Goal: Task Accomplishment & Management: Use online tool/utility

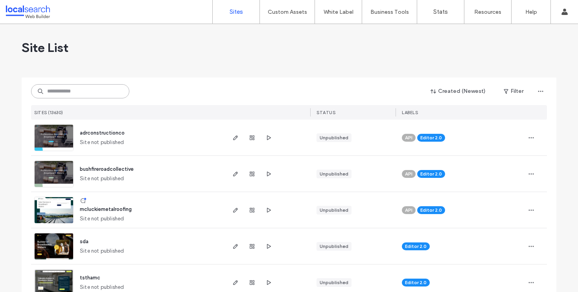
click at [66, 98] on input at bounding box center [80, 91] width 98 height 14
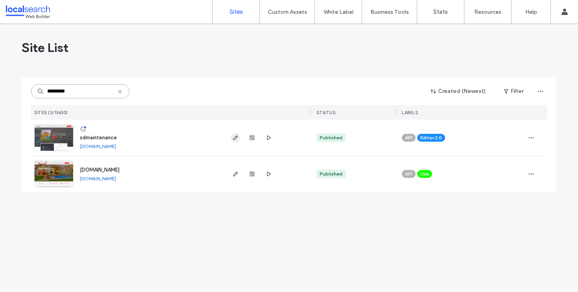
type input "*********"
click at [234, 135] on icon "button" at bounding box center [235, 138] width 6 height 6
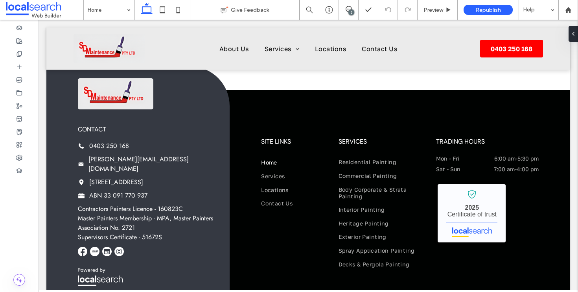
scroll to position [1778, 0]
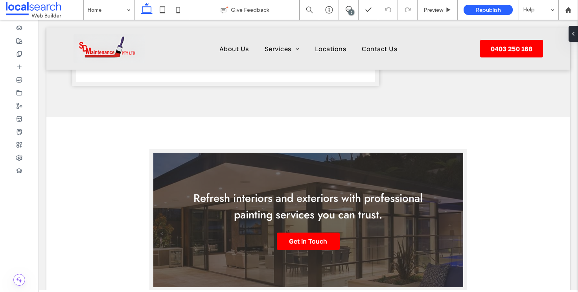
click at [350, 11] on div "3" at bounding box center [351, 12] width 6 height 6
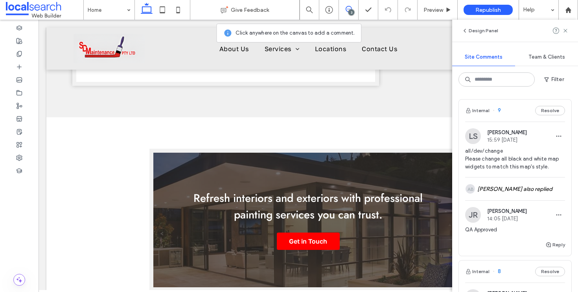
click at [515, 99] on div "Internal 9 Resolve LS Luke Stewart 15:59 Sep 17 2025 all/dev/change Please chan…" at bounding box center [515, 192] width 126 height 199
click at [513, 106] on div "Internal 9 Resolve" at bounding box center [515, 111] width 112 height 22
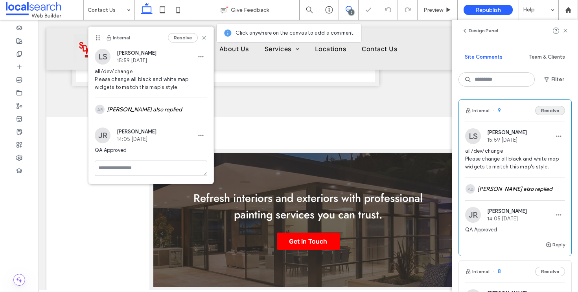
click at [542, 106] on button "Resolve" at bounding box center [550, 110] width 30 height 9
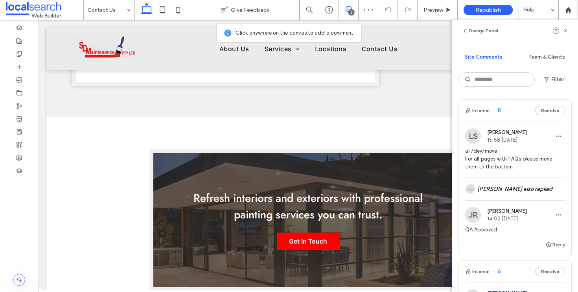
click at [509, 116] on div "Internal 8 Resolve" at bounding box center [515, 111] width 112 height 22
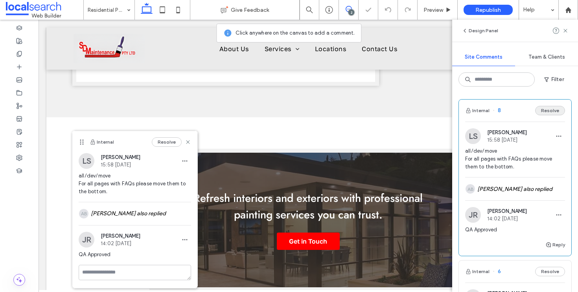
click at [546, 112] on button "Resolve" at bounding box center [550, 110] width 30 height 9
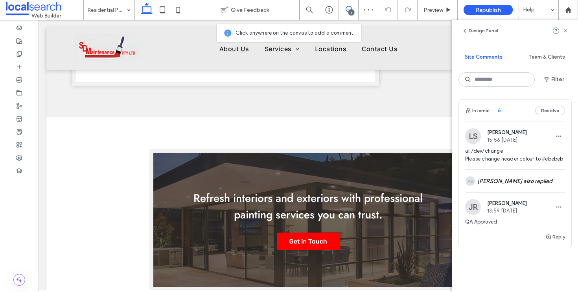
click at [518, 113] on div "Internal 6 Resolve" at bounding box center [515, 111] width 112 height 22
click at [539, 111] on button "Resolve" at bounding box center [550, 110] width 30 height 9
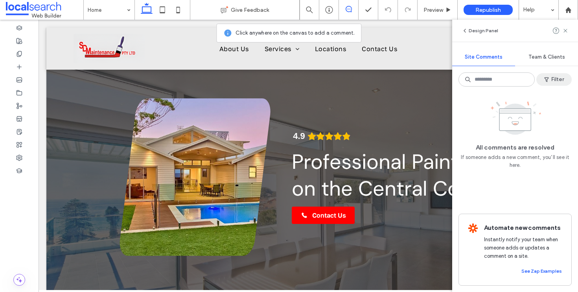
click at [553, 74] on button "Filter" at bounding box center [554, 79] width 35 height 13
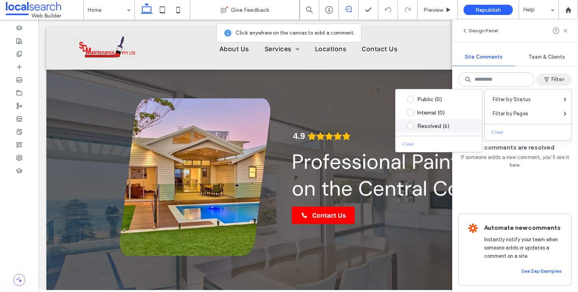
click at [412, 127] on span at bounding box center [410, 125] width 7 height 7
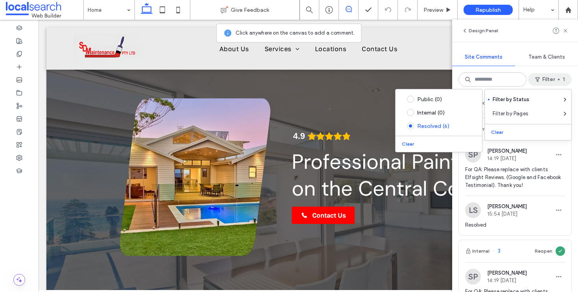
scroll to position [779, 0]
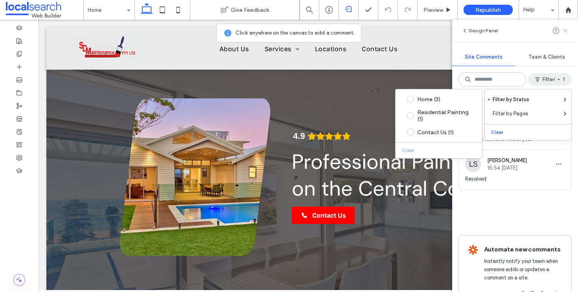
click at [565, 32] on icon at bounding box center [565, 31] width 6 height 6
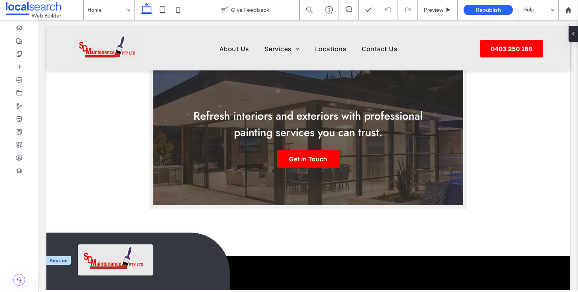
scroll to position [1755, 0]
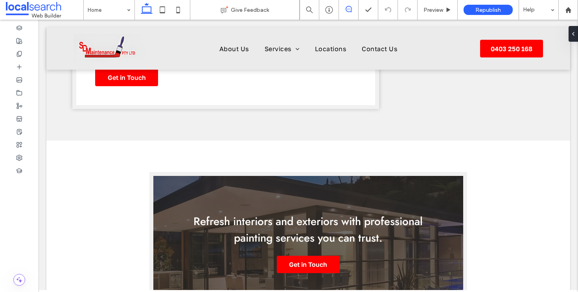
click at [350, 10] on icon at bounding box center [349, 9] width 6 height 6
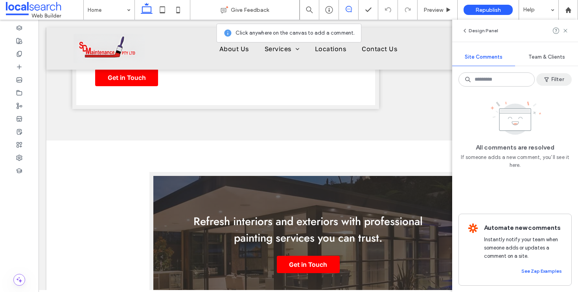
click at [553, 77] on button "Filter" at bounding box center [554, 79] width 35 height 13
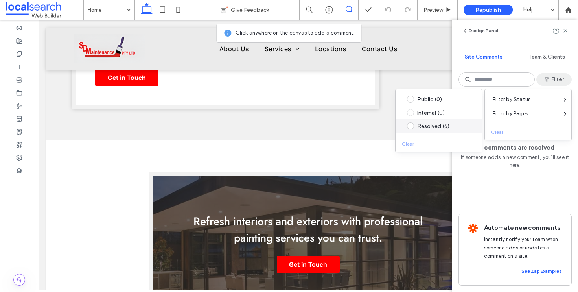
click at [411, 124] on span at bounding box center [410, 125] width 7 height 7
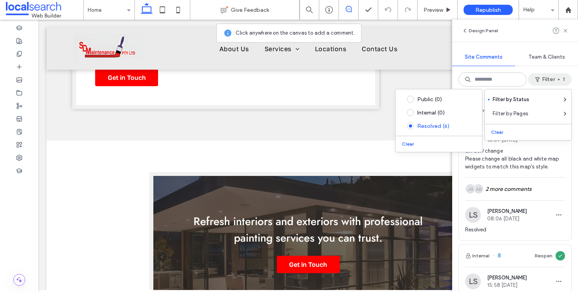
click at [571, 68] on div "Design Panel Site Comments Team & Clients Filter 1 Internal 9 Reopen LS Luke St…" at bounding box center [515, 156] width 126 height 272
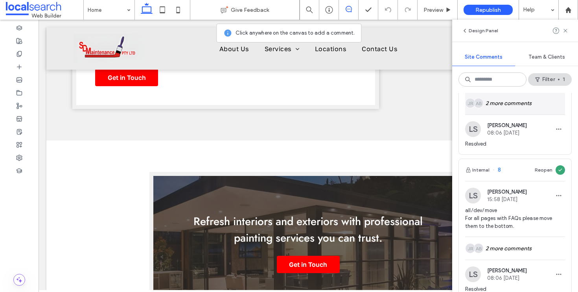
scroll to position [86, 0]
click at [516, 100] on div "AB JR 2 more comments" at bounding box center [515, 102] width 100 height 23
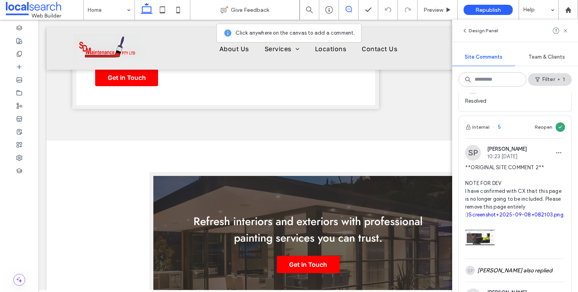
scroll to position [572, 0]
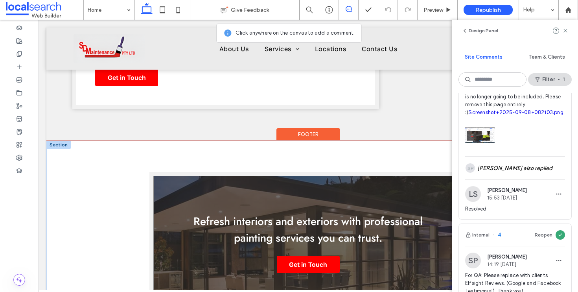
click at [160, 176] on div "Refresh interiors and exteriors with professional painting services you can tru…" at bounding box center [308, 243] width 310 height 134
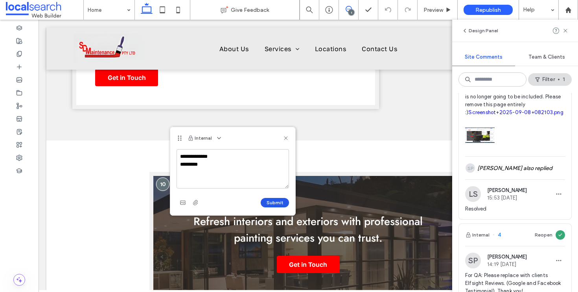
type textarea "**********"
click at [279, 201] on button "Submit" at bounding box center [275, 202] width 28 height 9
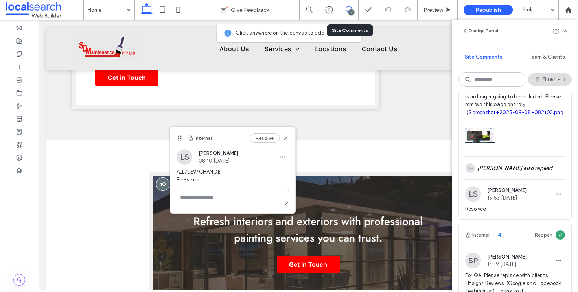
click at [352, 6] on div "1" at bounding box center [349, 10] width 20 height 20
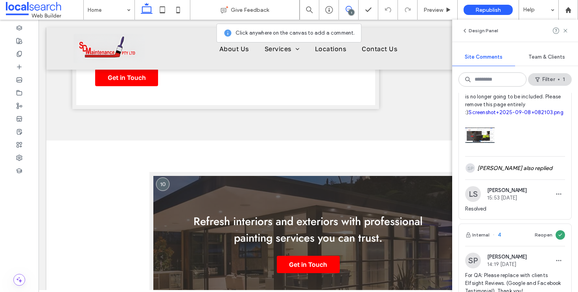
click at [348, 11] on div "1" at bounding box center [348, 9] width 19 height 6
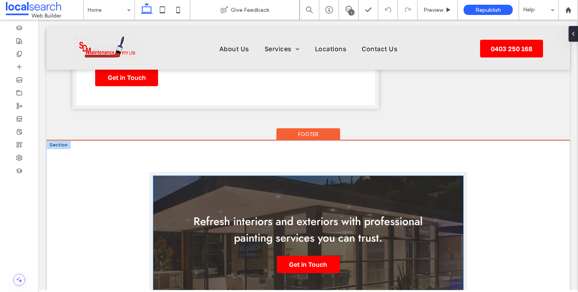
click at [225, 176] on div "Refresh interiors and exteriors with professional painting services you can tru…" at bounding box center [308, 243] width 310 height 134
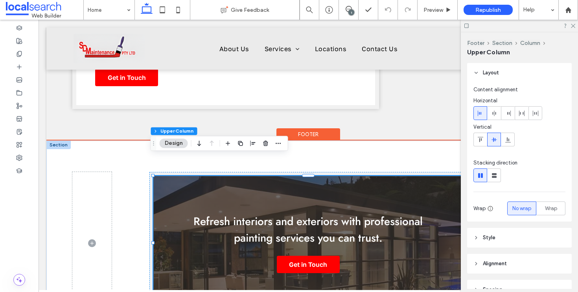
click at [225, 176] on div "Refresh interiors and exteriors with professional painting services you can tru…" at bounding box center [308, 243] width 310 height 134
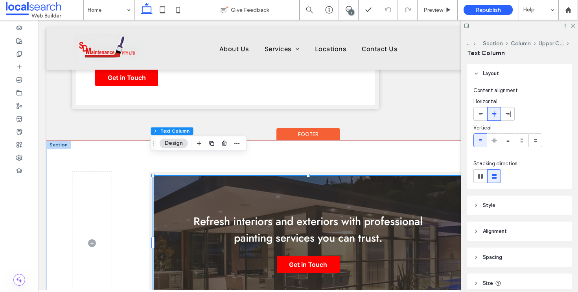
click at [225, 176] on div "Refresh interiors and exteriors with professional painting services you can tru…" at bounding box center [308, 243] width 310 height 134
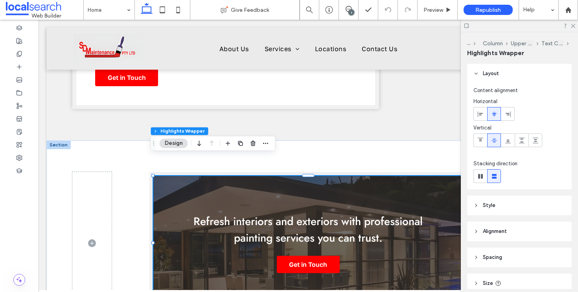
click at [569, 26] on div at bounding box center [519, 26] width 117 height 12
click at [573, 27] on icon at bounding box center [572, 25] width 5 height 5
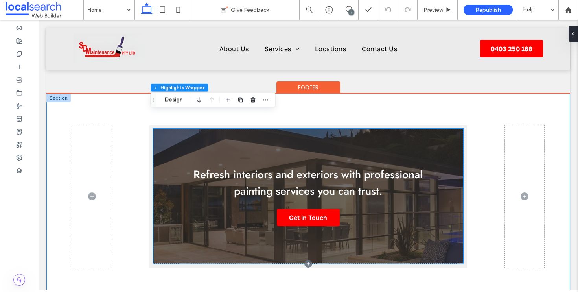
scroll to position [1798, 0]
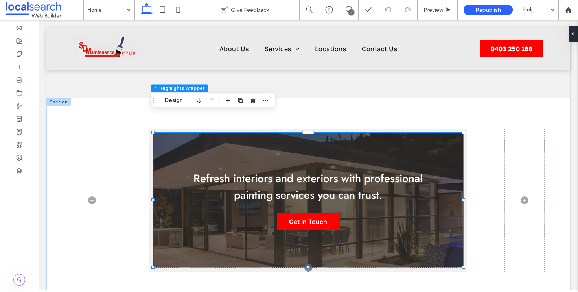
click at [350, 11] on div "1" at bounding box center [351, 12] width 6 height 6
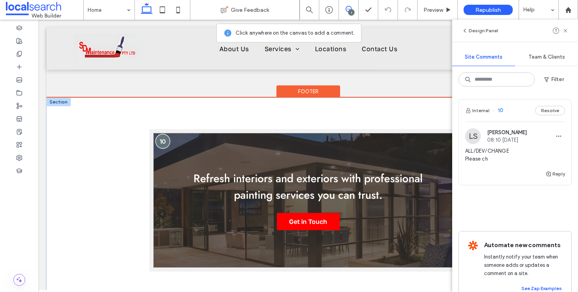
click at [161, 134] on div at bounding box center [163, 141] width 15 height 15
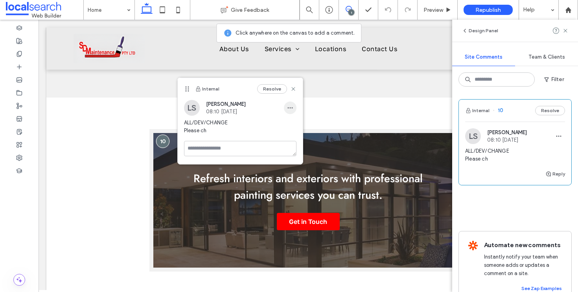
click at [289, 105] on icon "button" at bounding box center [290, 108] width 6 height 6
click at [301, 122] on div "Edit" at bounding box center [319, 128] width 70 height 15
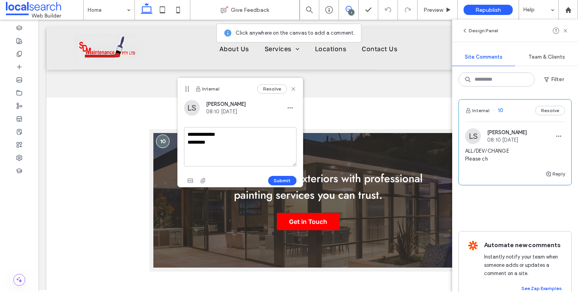
click at [241, 142] on textarea "**********" at bounding box center [240, 146] width 112 height 39
click at [268, 151] on textarea "**********" at bounding box center [240, 146] width 112 height 39
click at [285, 164] on textarea "**********" at bounding box center [240, 146] width 112 height 39
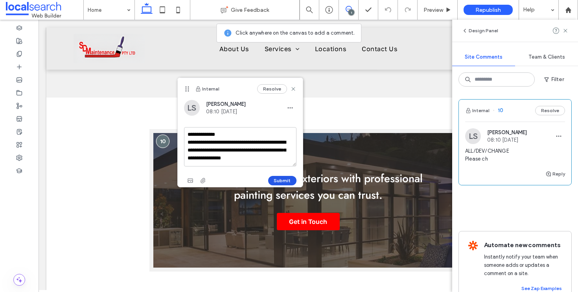
type textarea "**********"
click at [281, 181] on button "Submit" at bounding box center [282, 180] width 28 height 9
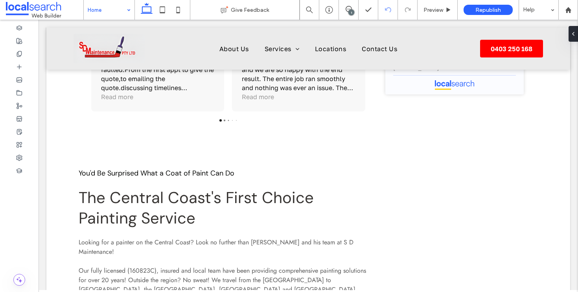
scroll to position [649, 0]
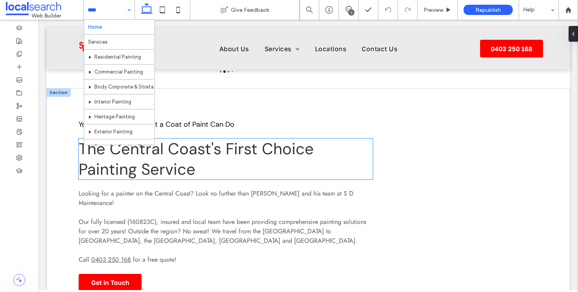
click at [328, 172] on h2 "The Central Coast's First Choice Painting Service" at bounding box center [226, 158] width 294 height 41
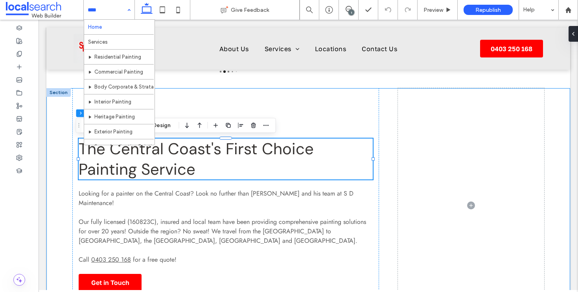
click at [385, 171] on div "You'd Be Surprised What a Coat of Paint Can Do The Central Coast's First Choice…" at bounding box center [308, 205] width 472 height 234
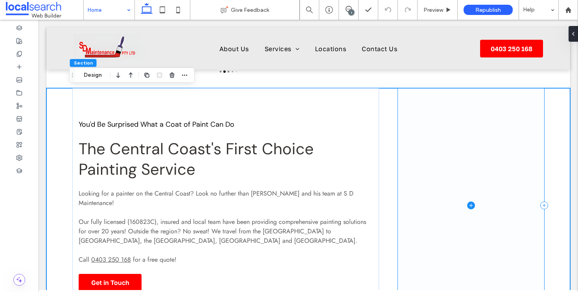
click at [445, 167] on span at bounding box center [471, 205] width 146 height 234
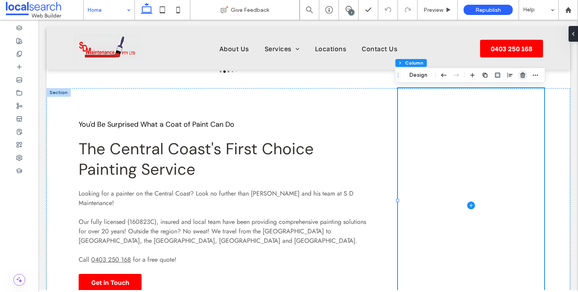
click at [523, 72] on span "button" at bounding box center [522, 74] width 9 height 9
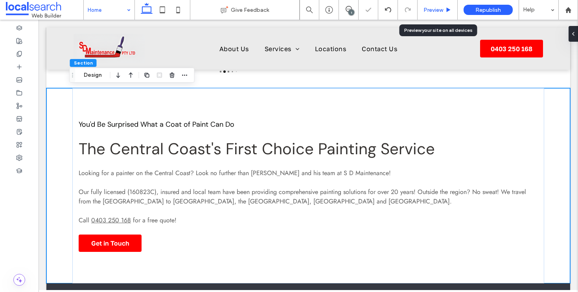
click at [435, 12] on span "Preview" at bounding box center [434, 10] width 20 height 7
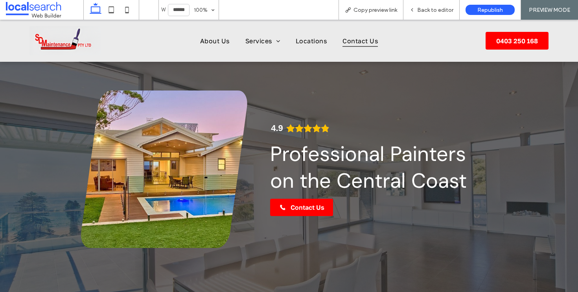
click at [350, 44] on span "Contact Us" at bounding box center [360, 41] width 35 height 12
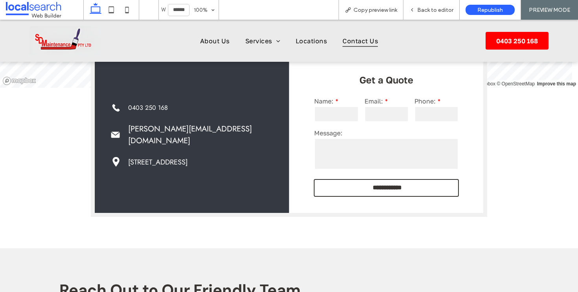
scroll to position [457, 0]
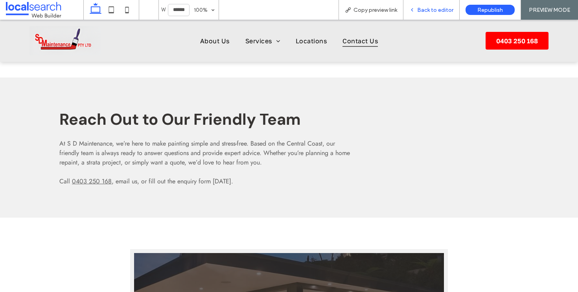
click at [426, 7] on span "Back to editor" at bounding box center [435, 10] width 36 height 7
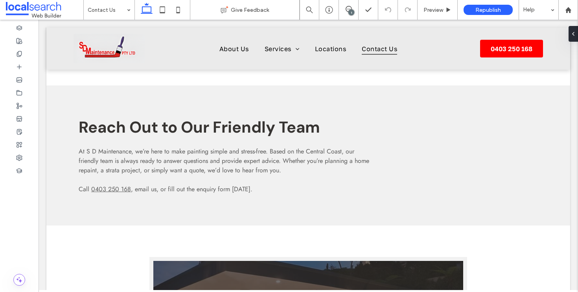
scroll to position [465, 0]
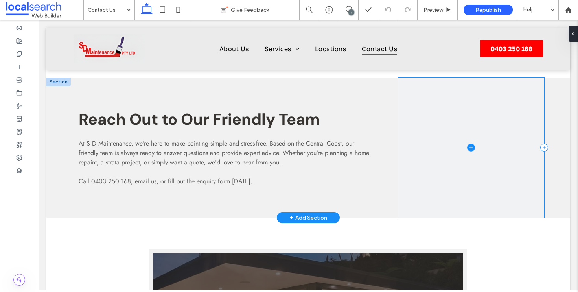
click at [475, 136] on span at bounding box center [471, 147] width 146 height 140
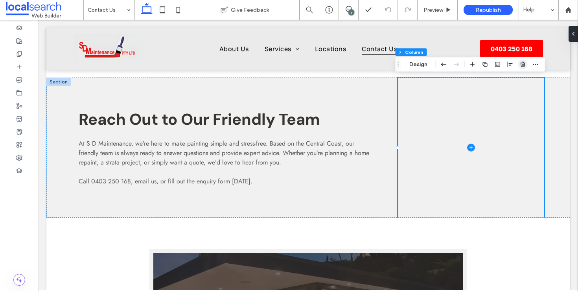
click at [519, 66] on span "button" at bounding box center [522, 64] width 9 height 9
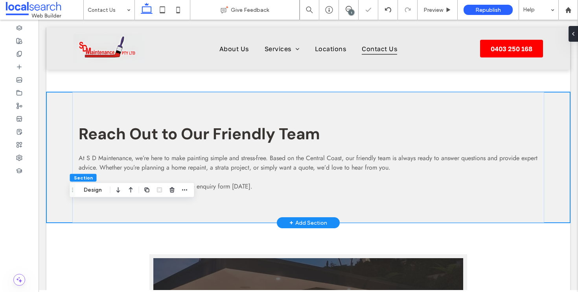
scroll to position [637, 0]
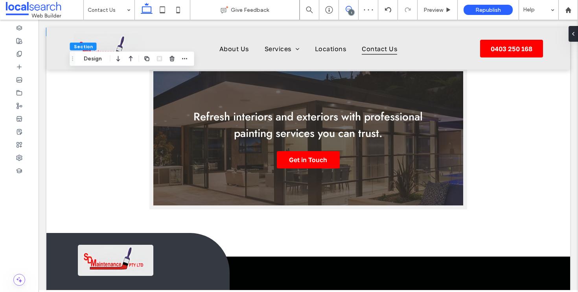
click at [348, 10] on icon at bounding box center [349, 9] width 6 height 6
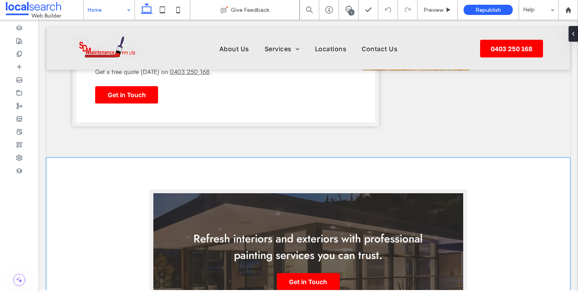
scroll to position [1867, 0]
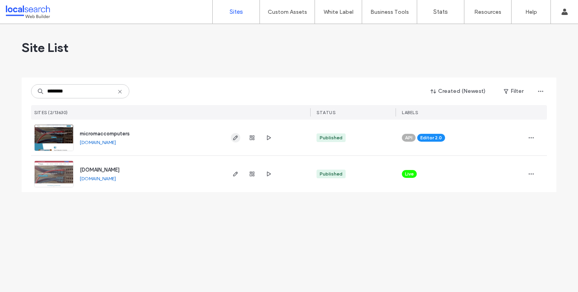
type input "********"
click at [238, 136] on icon "button" at bounding box center [235, 138] width 6 height 6
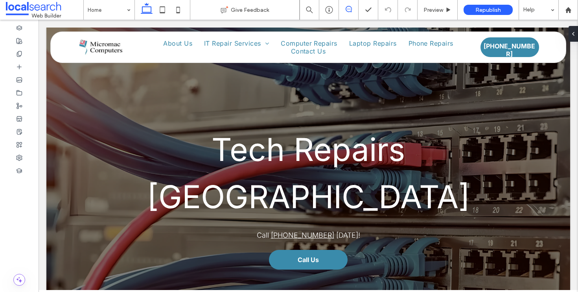
click at [349, 9] on icon at bounding box center [349, 9] width 6 height 6
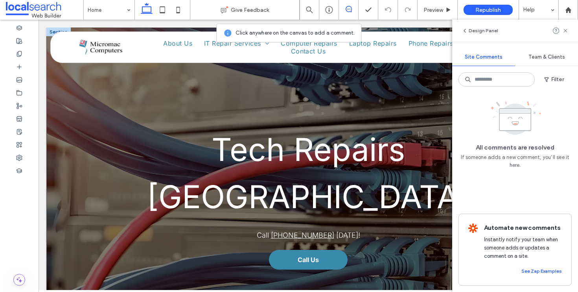
click at [61, 76] on div "Tech Repairs Charmhaven Call (02) 4392 8000 today! Call Us" at bounding box center [308, 188] width 524 height 321
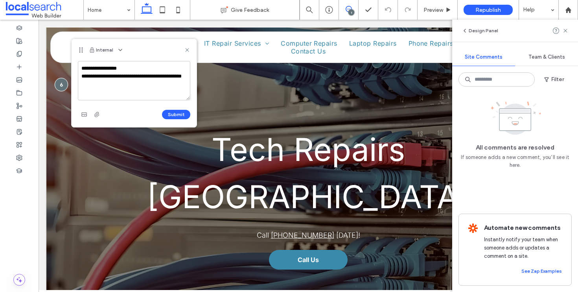
click at [167, 77] on textarea "**********" at bounding box center [134, 80] width 112 height 39
click at [168, 88] on textarea "**********" at bounding box center [134, 80] width 112 height 39
type textarea "**********"
click at [181, 111] on button "Submit" at bounding box center [176, 114] width 28 height 9
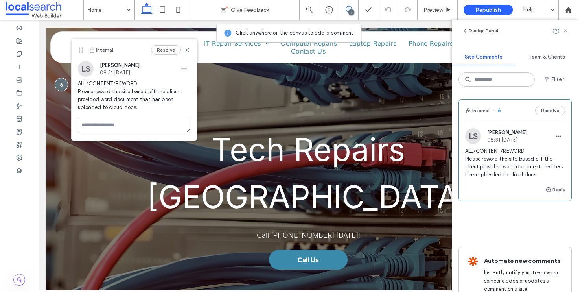
click at [566, 28] on icon at bounding box center [565, 31] width 6 height 6
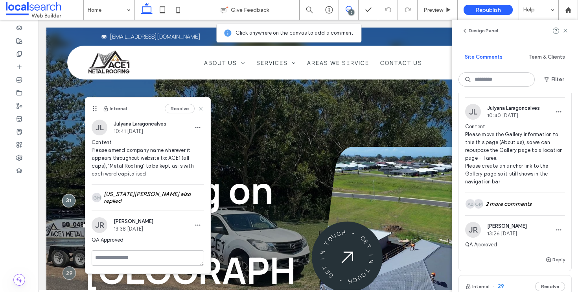
scroll to position [141, 0]
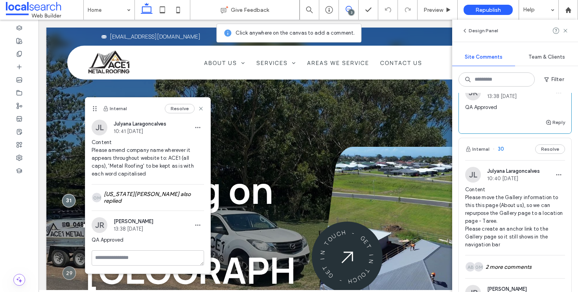
click at [514, 153] on div "Internal 30 Resolve" at bounding box center [515, 149] width 112 height 22
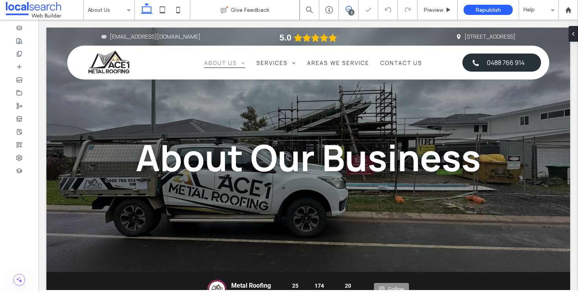
click at [348, 8] on icon at bounding box center [349, 9] width 6 height 6
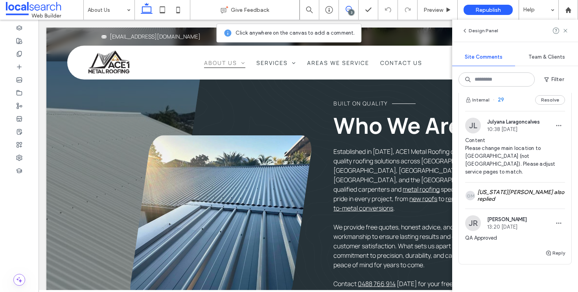
scroll to position [435, 0]
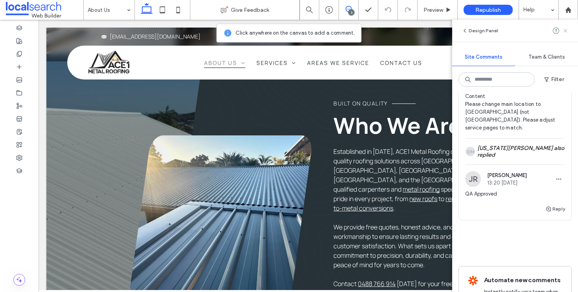
click at [568, 30] on icon at bounding box center [565, 31] width 6 height 6
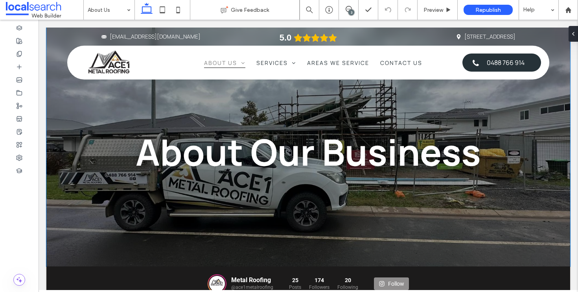
scroll to position [0, 0]
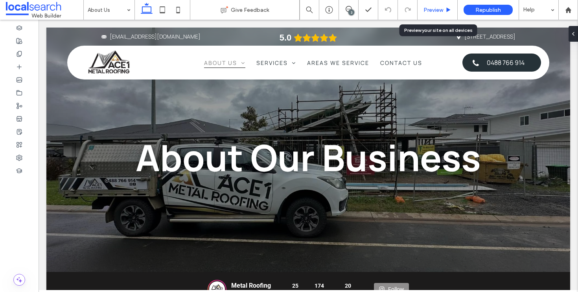
click at [441, 11] on span "Preview" at bounding box center [434, 10] width 20 height 7
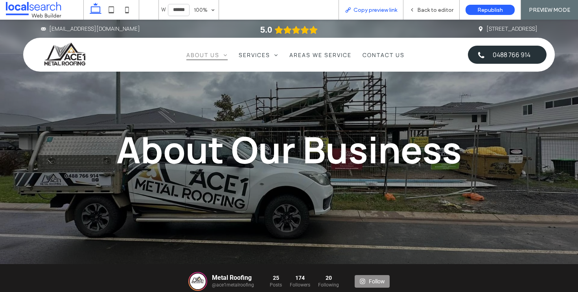
click at [345, 1] on div "Copy preview link" at bounding box center [371, 10] width 65 height 20
click at [358, 13] on div "Copy preview link" at bounding box center [371, 10] width 65 height 20
click at [363, 9] on span "Copy preview link" at bounding box center [376, 10] width 44 height 7
click at [441, 9] on span "Back to editor" at bounding box center [435, 10] width 36 height 7
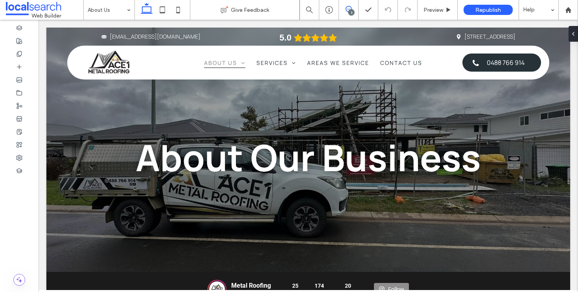
click at [349, 10] on icon at bounding box center [349, 9] width 6 height 6
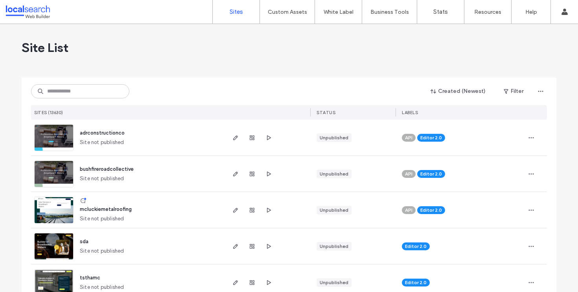
click at [93, 92] on input at bounding box center [80, 91] width 98 height 14
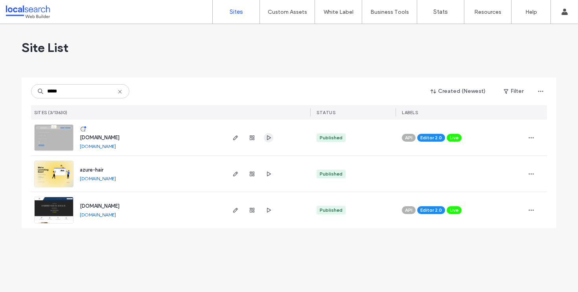
type input "*****"
click at [273, 138] on span "button" at bounding box center [268, 137] width 9 height 9
